Goal: Transaction & Acquisition: Purchase product/service

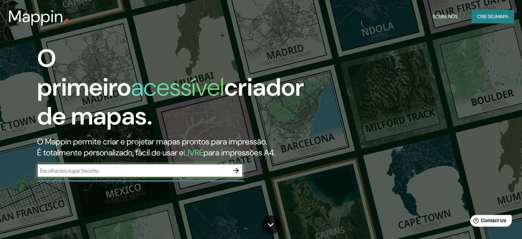
click at [237, 169] on icon "button" at bounding box center [236, 170] width 8 height 8
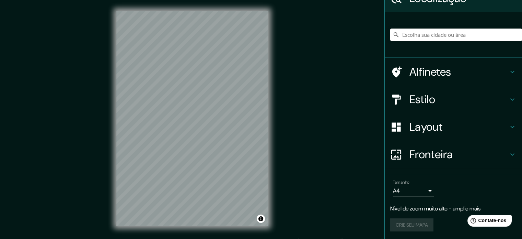
scroll to position [9, 0]
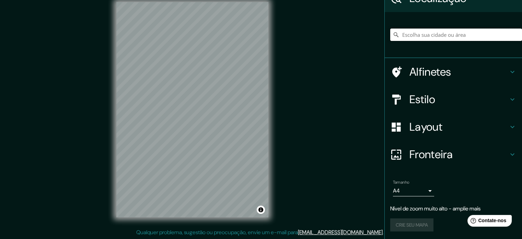
click at [422, 35] on input "Escolha sua cidade ou área" at bounding box center [456, 34] width 132 height 12
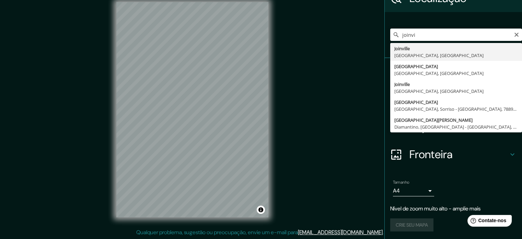
type input "[GEOGRAPHIC_DATA], [GEOGRAPHIC_DATA], [GEOGRAPHIC_DATA]"
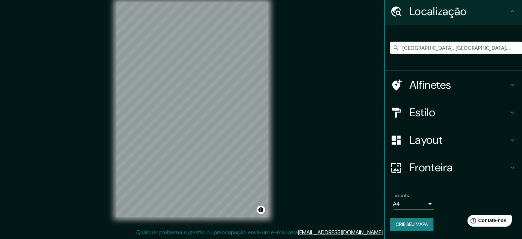
scroll to position [24, 0]
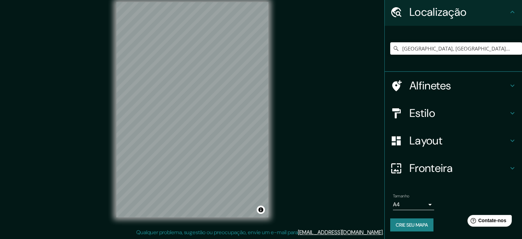
click at [443, 112] on h4 "Estilo" at bounding box center [459, 113] width 99 height 14
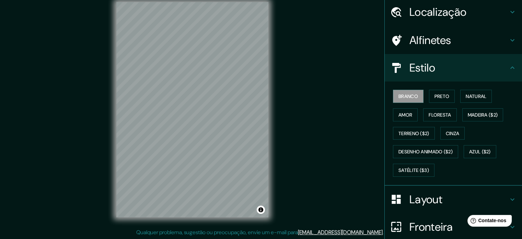
click at [357, 179] on div "Mappin Localização [GEOGRAPHIC_DATA], [GEOGRAPHIC_DATA], [GEOGRAPHIC_DATA] Alfi…" at bounding box center [261, 115] width 522 height 248
click at [490, 67] on h4 "Estilo" at bounding box center [459, 68] width 99 height 14
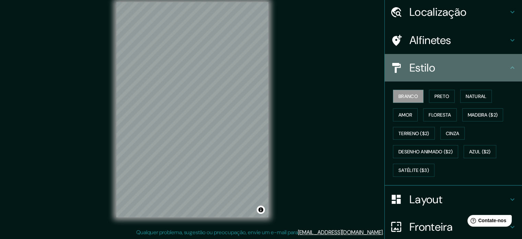
click at [500, 70] on h4 "Estilo" at bounding box center [459, 68] width 99 height 14
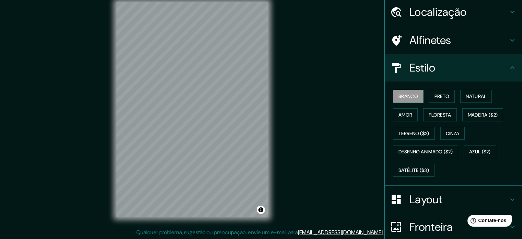
click at [509, 68] on icon at bounding box center [513, 68] width 8 height 8
click at [328, 191] on div "Mappin Localização [GEOGRAPHIC_DATA], [GEOGRAPHIC_DATA], [GEOGRAPHIC_DATA] Alfi…" at bounding box center [261, 115] width 522 height 248
click at [489, 193] on h4 "Layout" at bounding box center [459, 199] width 99 height 14
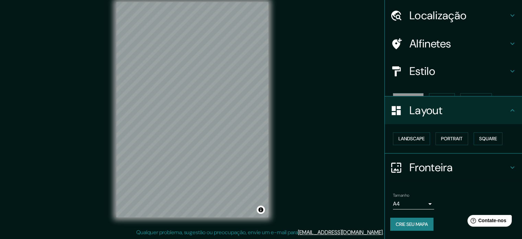
scroll to position [8, 0]
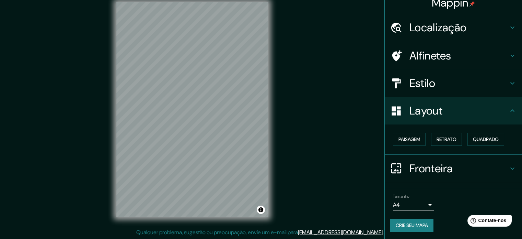
click at [415, 221] on font "Crie seu mapa" at bounding box center [412, 224] width 32 height 9
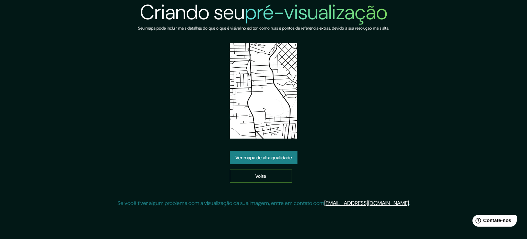
click at [265, 177] on font "Volte" at bounding box center [260, 176] width 11 height 6
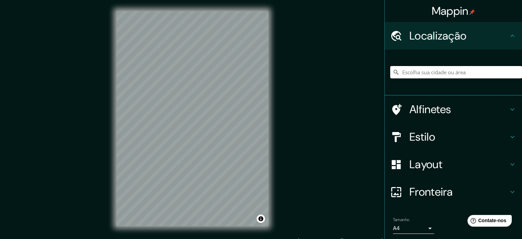
click at [415, 69] on input "Escolha sua cidade ou área" at bounding box center [456, 72] width 132 height 12
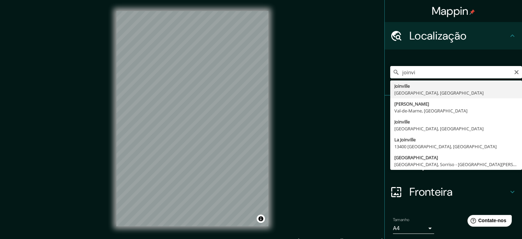
type input "[GEOGRAPHIC_DATA], [GEOGRAPHIC_DATA], [GEOGRAPHIC_DATA]"
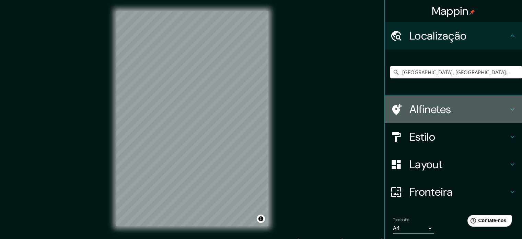
click at [456, 113] on h4 "Alfinetes" at bounding box center [459, 109] width 99 height 14
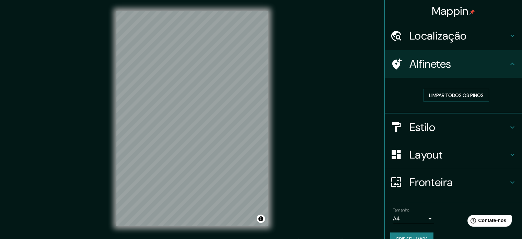
click at [413, 71] on div "Alfinetes" at bounding box center [453, 63] width 137 height 27
click at [398, 62] on div at bounding box center [399, 64] width 19 height 12
click at [490, 64] on h4 "Alfinetes" at bounding box center [459, 64] width 99 height 14
click at [472, 44] on div "Localização" at bounding box center [453, 35] width 137 height 27
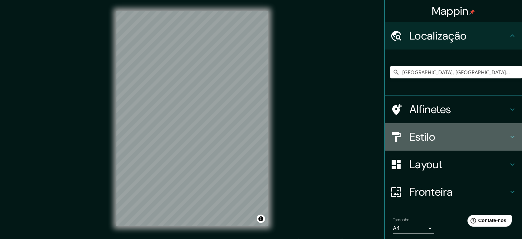
click at [462, 129] on div "Estilo" at bounding box center [453, 136] width 137 height 27
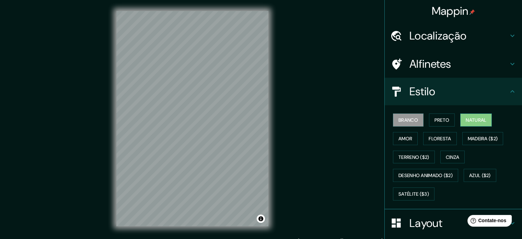
click at [478, 119] on font "Natural" at bounding box center [476, 120] width 21 height 6
click at [407, 140] on font "Amor" at bounding box center [406, 138] width 14 height 6
click at [466, 118] on font "Natural" at bounding box center [476, 120] width 21 height 6
click at [458, 95] on h4 "Estilo" at bounding box center [459, 91] width 99 height 14
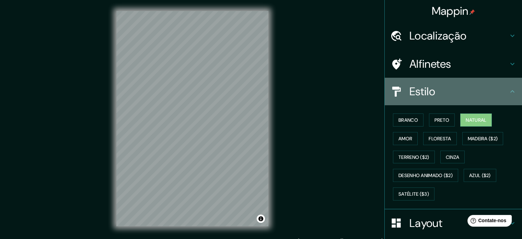
click at [509, 89] on icon at bounding box center [513, 91] width 8 height 8
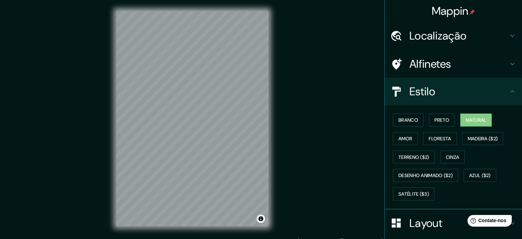
click at [427, 224] on font "Layout" at bounding box center [426, 223] width 33 height 14
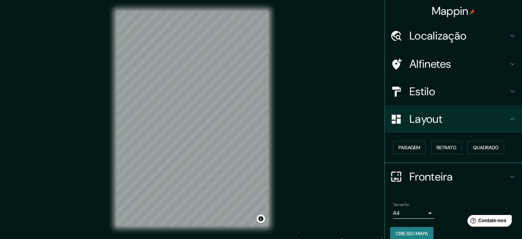
scroll to position [8, 0]
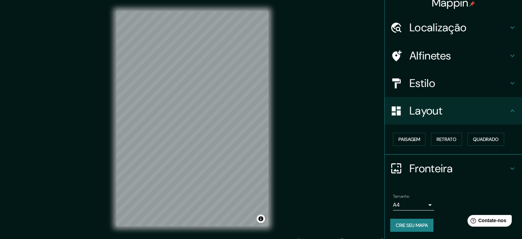
click at [476, 169] on h4 "Fronteira" at bounding box center [459, 168] width 99 height 14
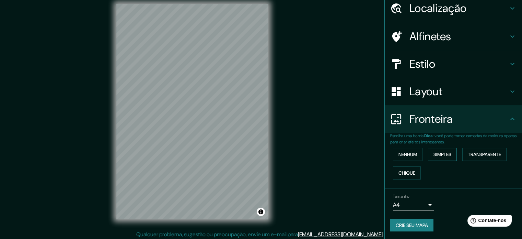
scroll to position [9, 0]
